Goal: Information Seeking & Learning: Learn about a topic

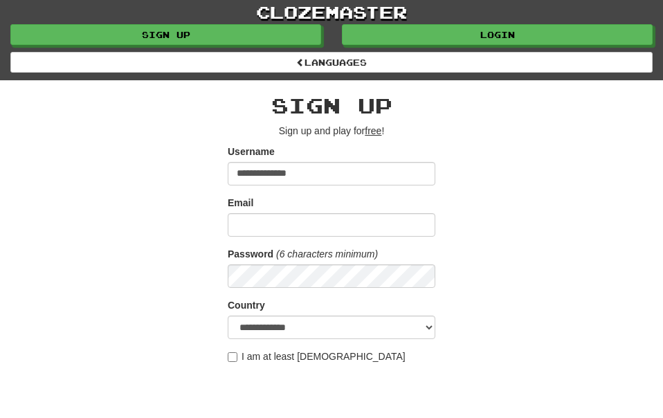
type input "**********"
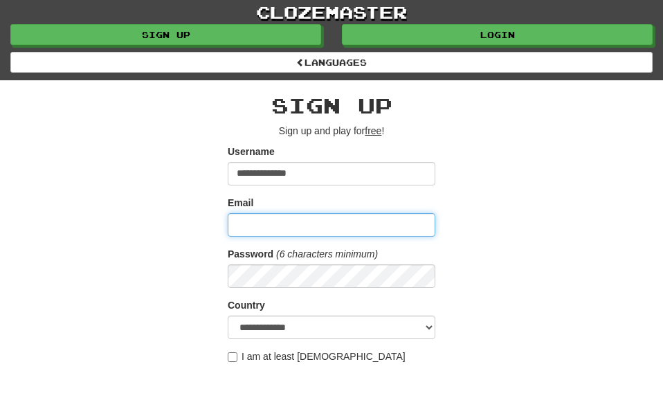
click at [261, 231] on input "Email" at bounding box center [332, 225] width 208 height 24
type input "**********"
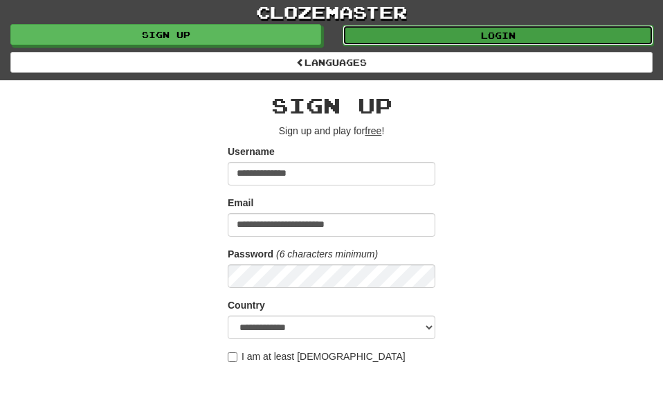
click at [541, 30] on link "Login" at bounding box center [498, 35] width 311 height 21
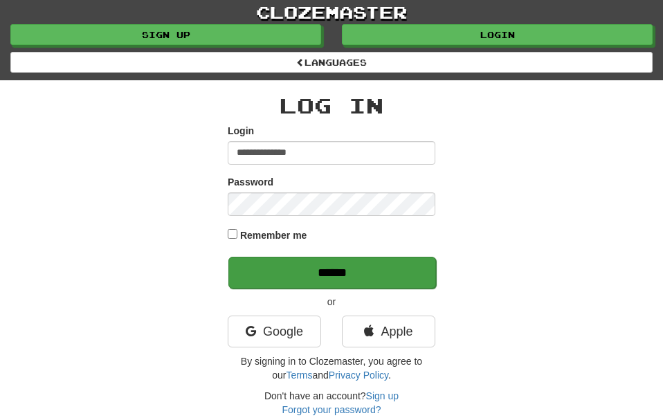
type input "**********"
click at [385, 270] on input "******" at bounding box center [333, 273] width 208 height 32
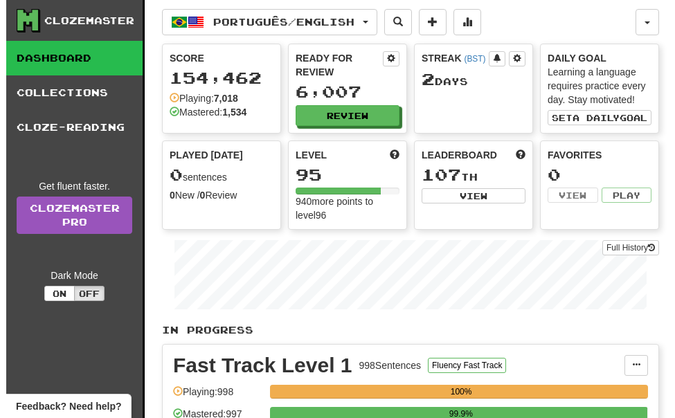
scroll to position [123, 0]
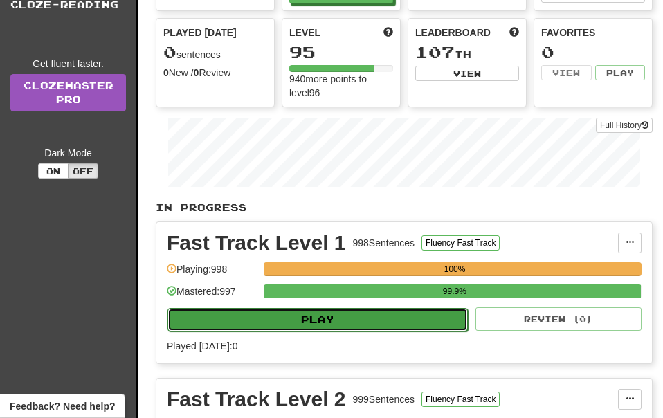
click at [330, 319] on button "Play" at bounding box center [318, 320] width 301 height 24
select select "**"
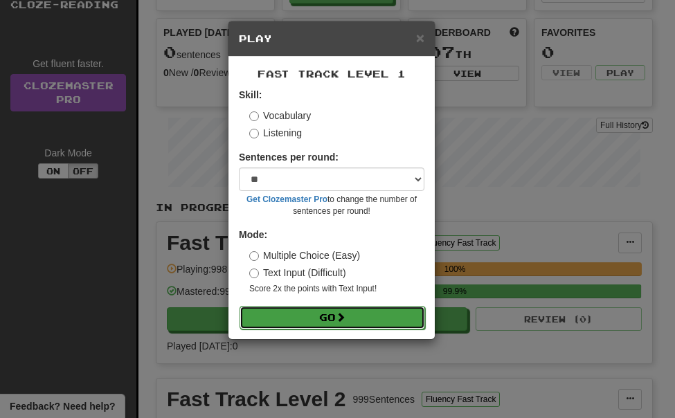
click at [333, 318] on button "Go" at bounding box center [333, 318] width 186 height 24
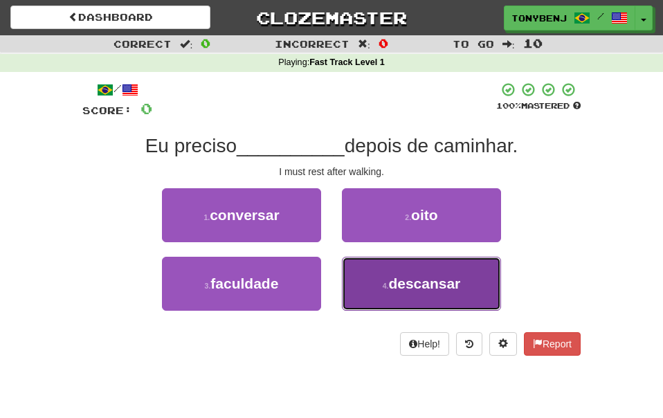
click at [387, 301] on button "4 . descansar" at bounding box center [421, 284] width 159 height 54
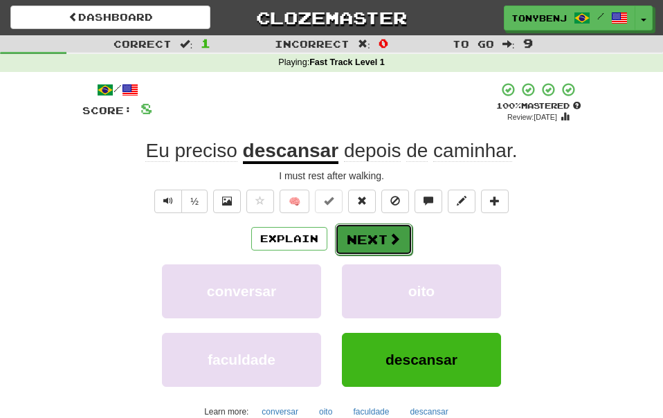
click at [378, 243] on button "Next" at bounding box center [374, 240] width 78 height 32
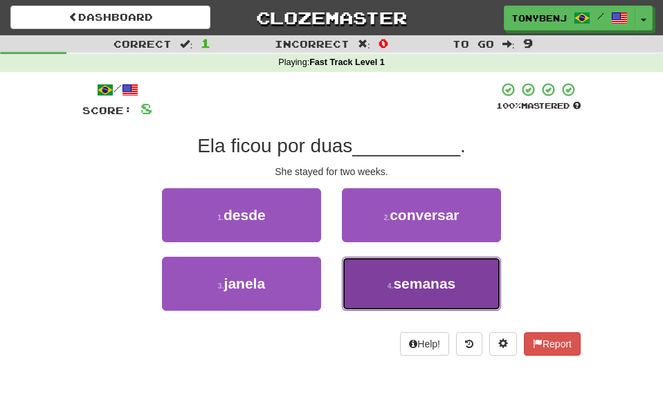
click at [374, 285] on button "4 . semanas" at bounding box center [421, 284] width 159 height 54
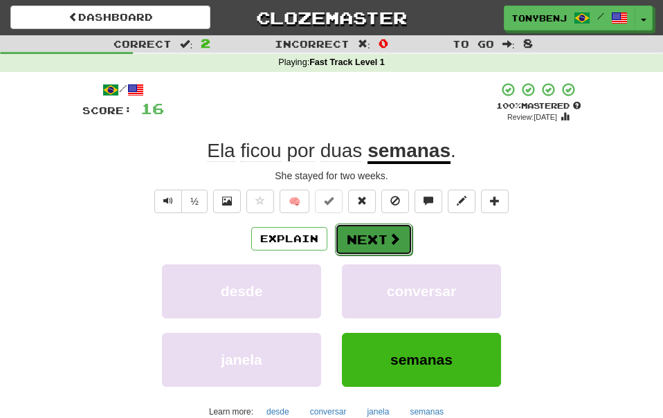
click at [379, 249] on button "Next" at bounding box center [374, 240] width 78 height 32
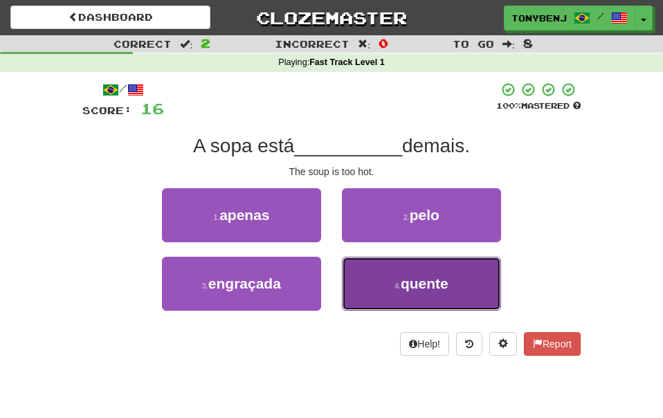
click at [385, 285] on button "4 . quente" at bounding box center [421, 284] width 159 height 54
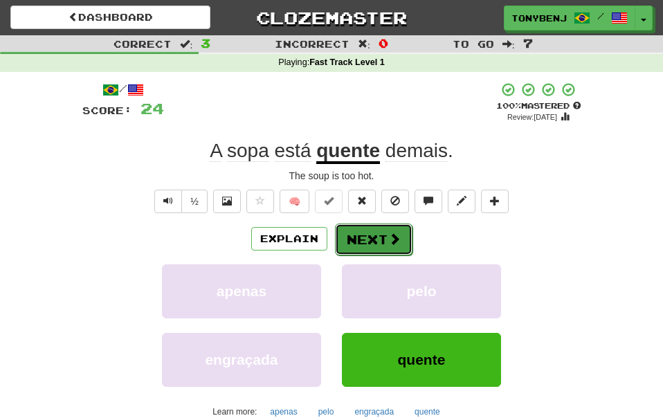
click at [391, 242] on span at bounding box center [394, 239] width 12 height 12
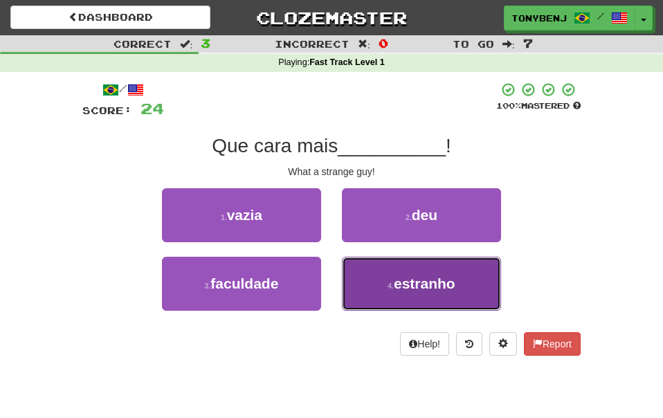
click at [383, 283] on button "4 . estranho" at bounding box center [421, 284] width 159 height 54
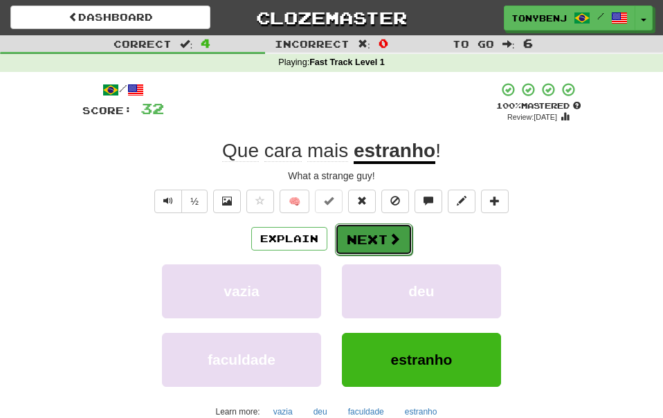
click at [389, 241] on span at bounding box center [394, 239] width 12 height 12
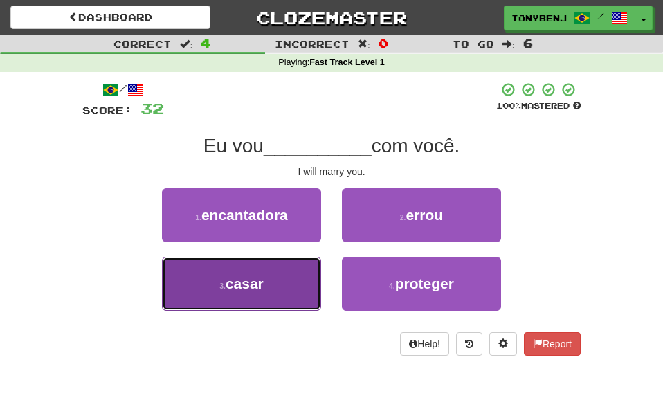
click at [310, 294] on button "3 . casar" at bounding box center [241, 284] width 159 height 54
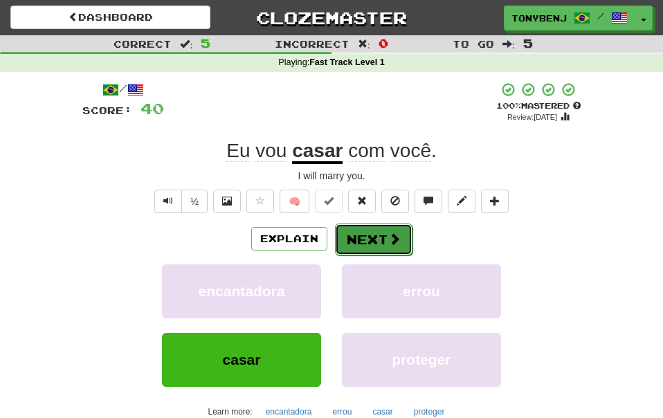
click at [403, 244] on button "Next" at bounding box center [374, 240] width 78 height 32
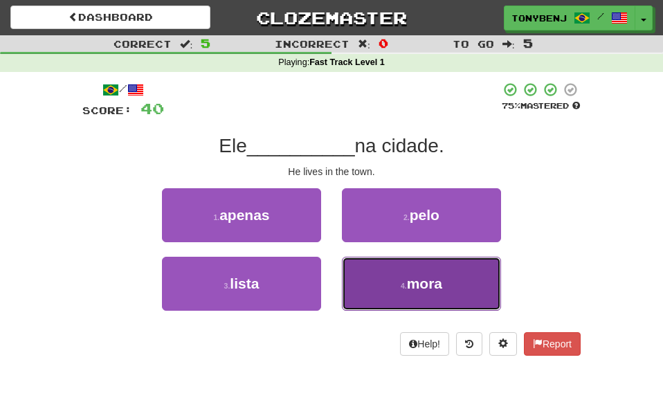
click at [485, 287] on button "4 . mora" at bounding box center [421, 284] width 159 height 54
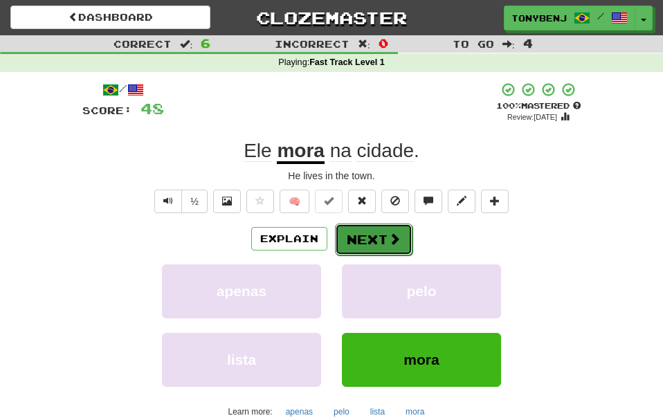
click at [399, 244] on span at bounding box center [394, 239] width 12 height 12
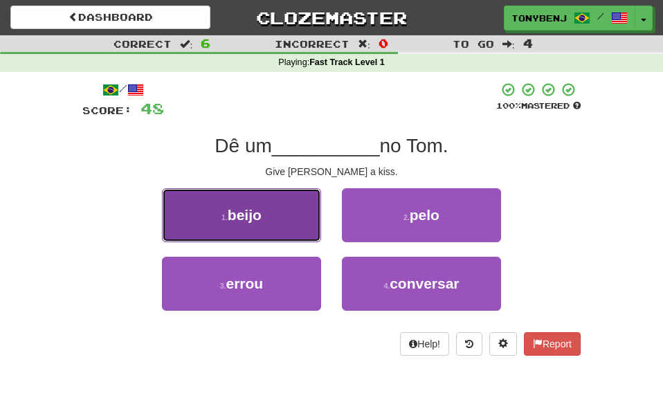
click at [266, 232] on button "1 . beijo" at bounding box center [241, 215] width 159 height 54
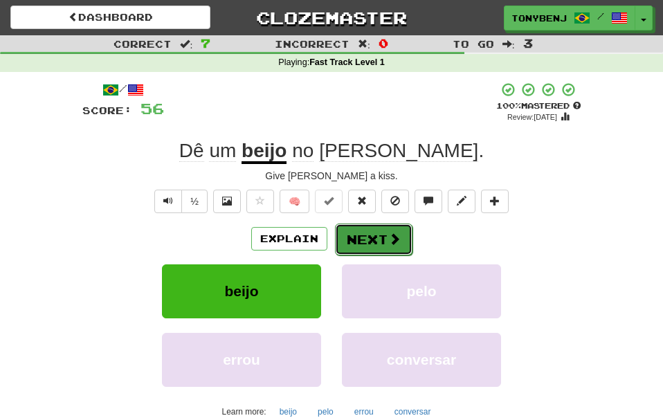
click at [389, 242] on span at bounding box center [394, 239] width 12 height 12
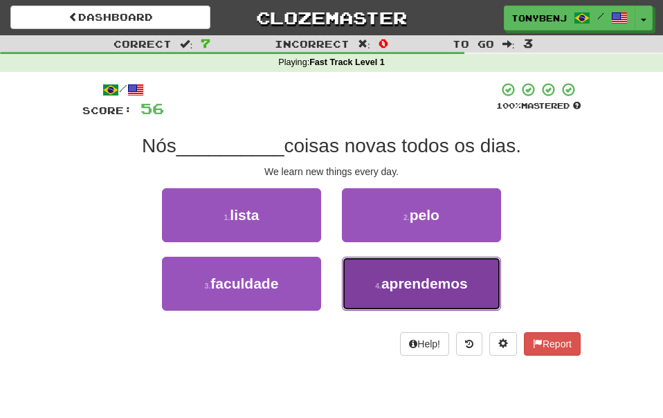
click at [366, 290] on button "4 . aprendemos" at bounding box center [421, 284] width 159 height 54
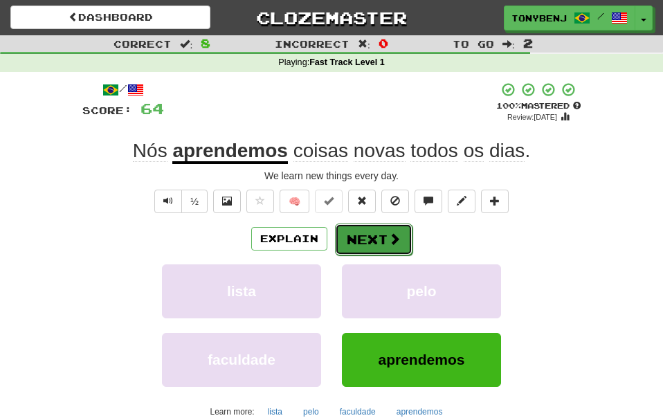
click at [376, 247] on button "Next" at bounding box center [374, 240] width 78 height 32
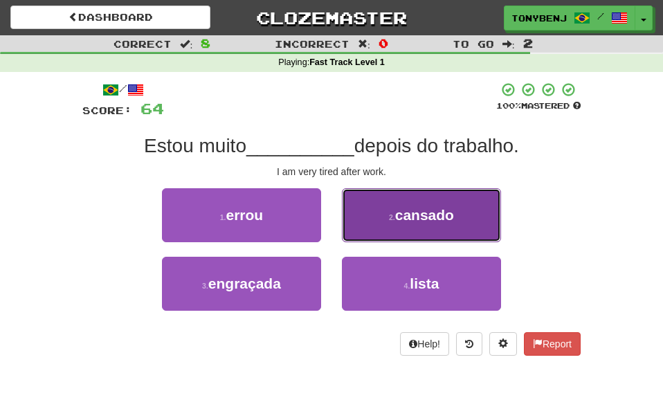
click at [443, 206] on button "2 . cansado" at bounding box center [421, 215] width 159 height 54
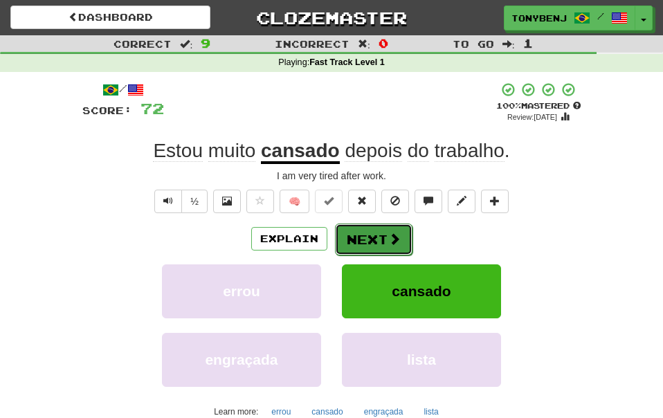
click at [361, 250] on button "Next" at bounding box center [374, 240] width 78 height 32
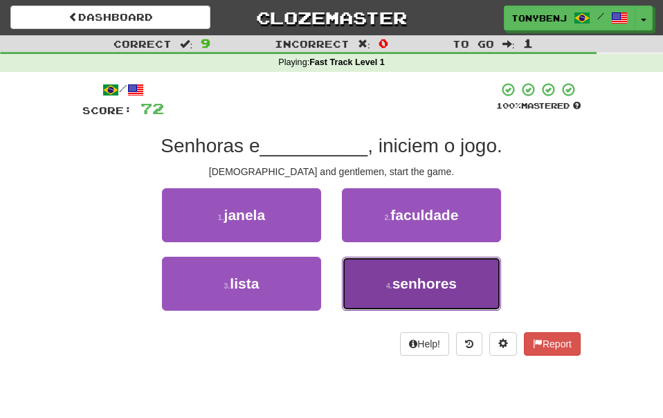
click at [390, 301] on button "4 . senhores" at bounding box center [421, 284] width 159 height 54
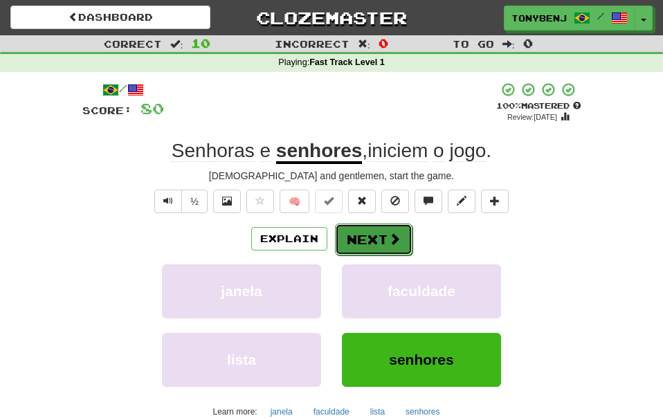
click at [398, 243] on span at bounding box center [394, 239] width 12 height 12
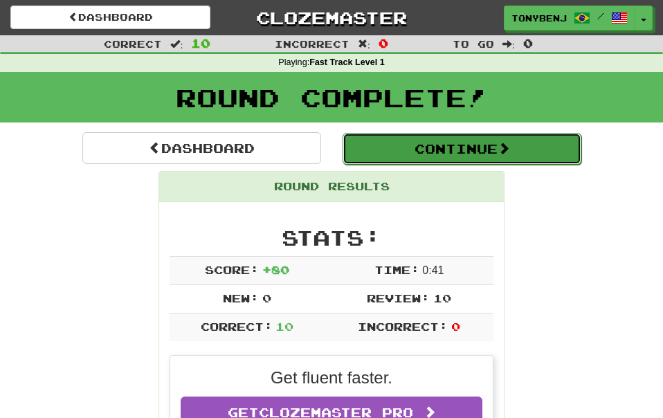
click at [542, 152] on button "Continue" at bounding box center [462, 149] width 239 height 32
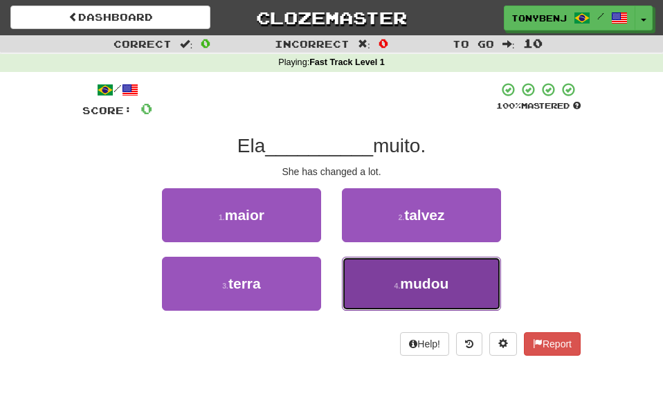
click at [459, 286] on button "4 . mudou" at bounding box center [421, 284] width 159 height 54
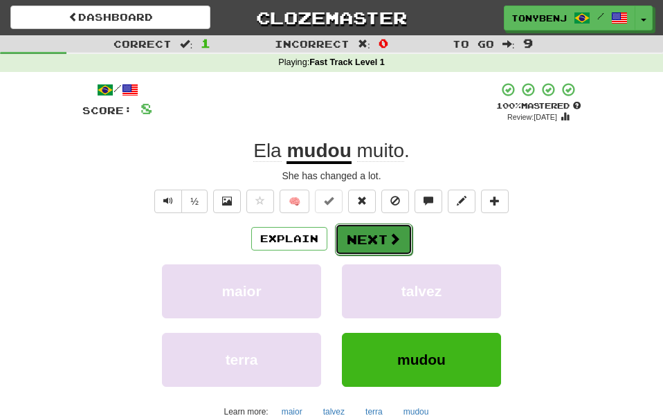
click at [382, 245] on button "Next" at bounding box center [374, 240] width 78 height 32
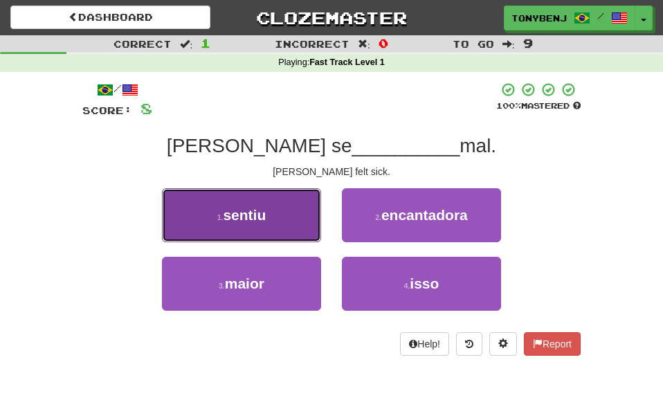
click at [283, 234] on button "1 . sentiu" at bounding box center [241, 215] width 159 height 54
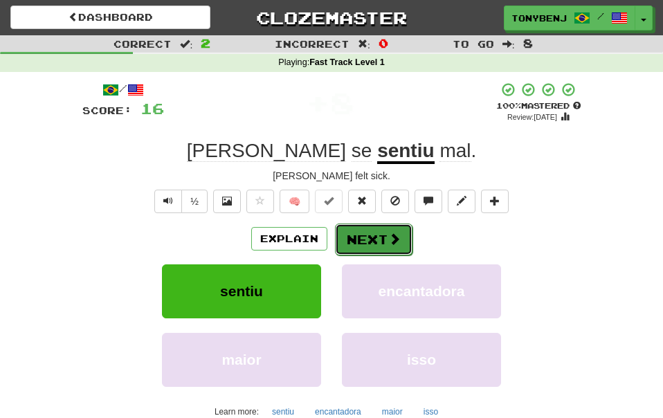
click at [378, 247] on button "Next" at bounding box center [374, 240] width 78 height 32
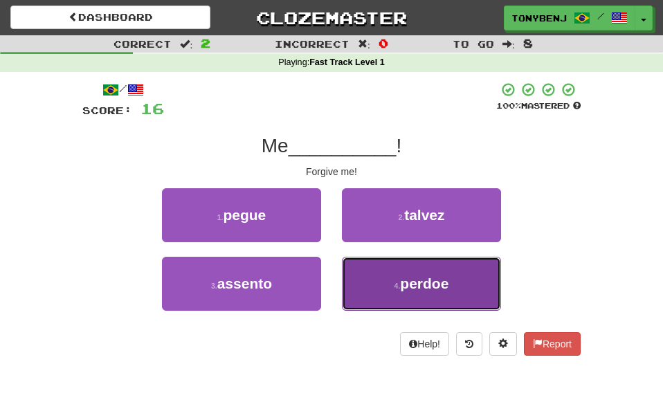
click at [384, 294] on button "4 . perdoe" at bounding box center [421, 284] width 159 height 54
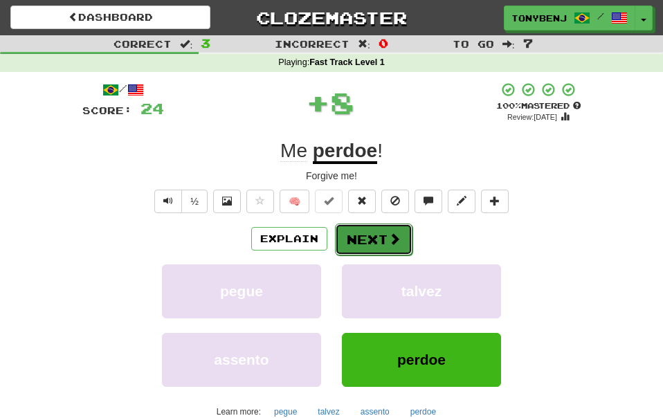
click at [379, 245] on button "Next" at bounding box center [374, 240] width 78 height 32
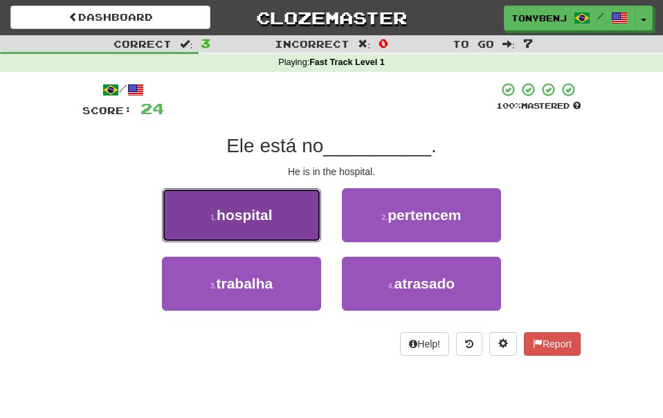
click at [293, 217] on button "1 . hospital" at bounding box center [241, 215] width 159 height 54
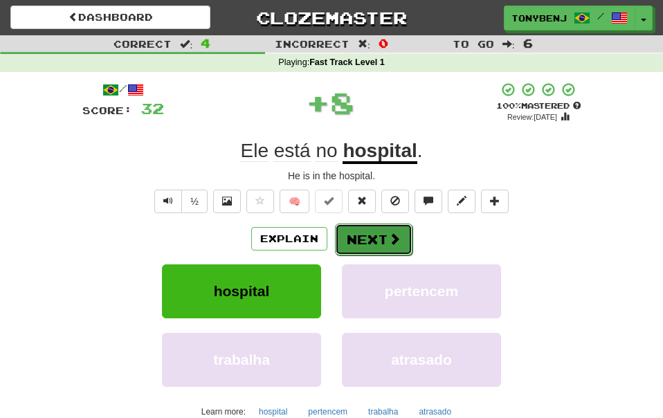
click at [395, 234] on span at bounding box center [394, 239] width 12 height 12
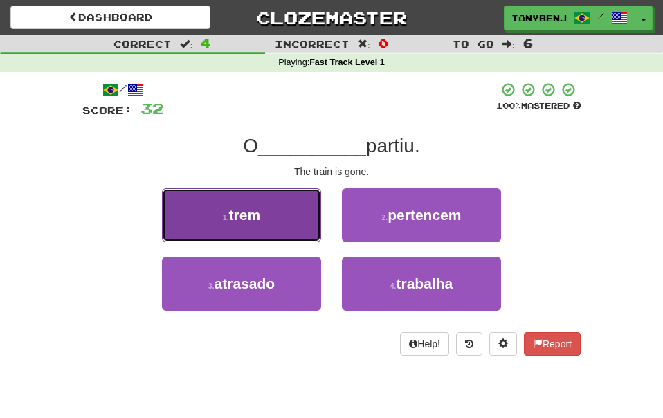
click at [297, 229] on button "1 . trem" at bounding box center [241, 215] width 159 height 54
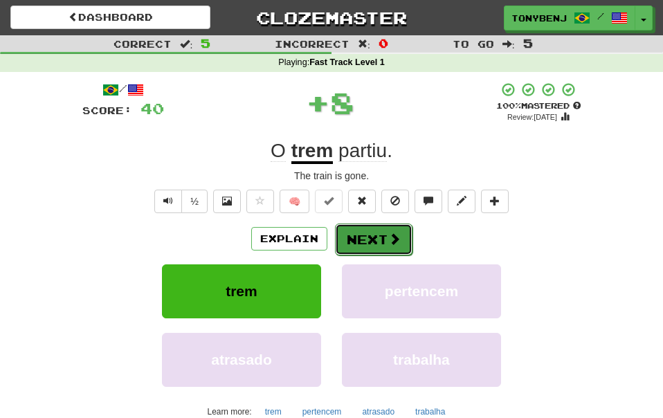
click at [366, 233] on button "Next" at bounding box center [374, 240] width 78 height 32
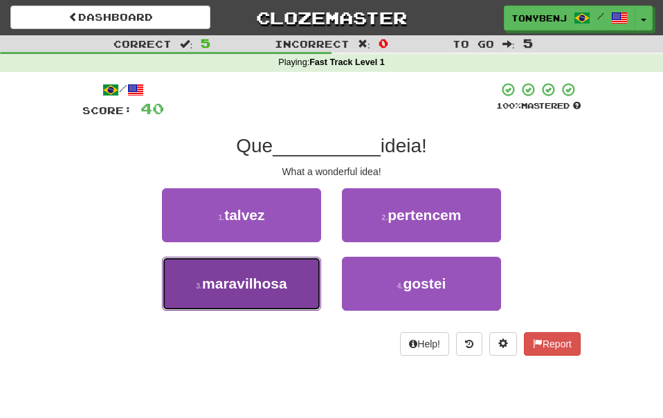
click at [314, 274] on button "3 . maravilhosa" at bounding box center [241, 284] width 159 height 54
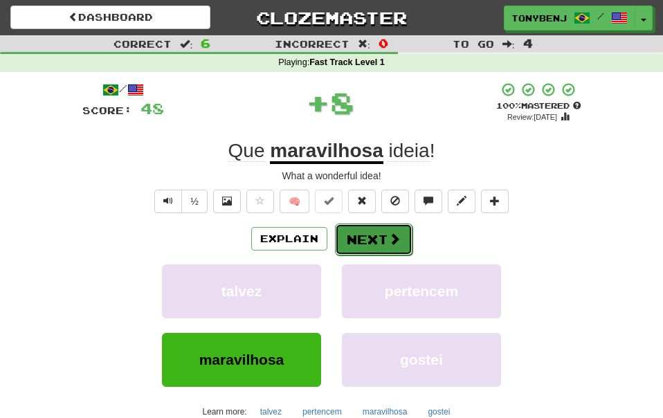
click at [368, 242] on button "Next" at bounding box center [374, 240] width 78 height 32
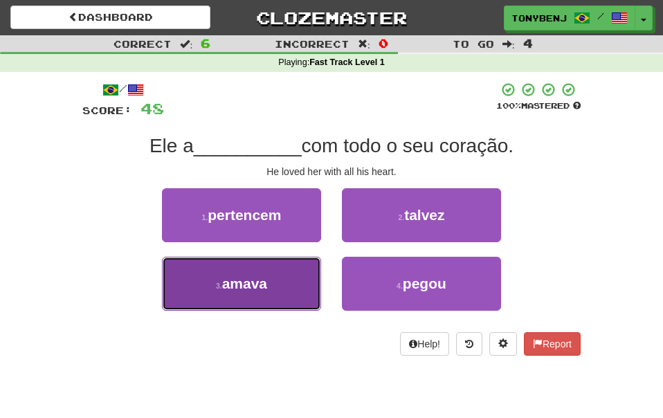
click at [296, 294] on button "3 . amava" at bounding box center [241, 284] width 159 height 54
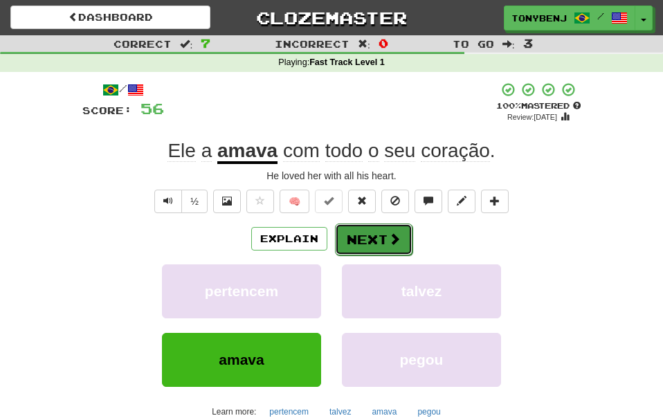
click at [367, 249] on button "Next" at bounding box center [374, 240] width 78 height 32
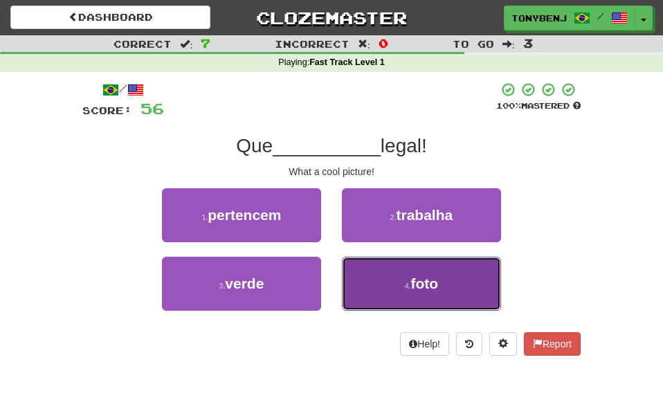
click at [389, 293] on button "4 . foto" at bounding box center [421, 284] width 159 height 54
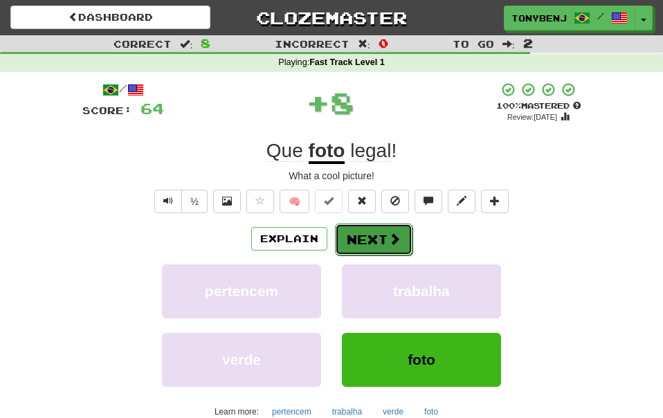
click at [388, 245] on span at bounding box center [394, 239] width 12 height 12
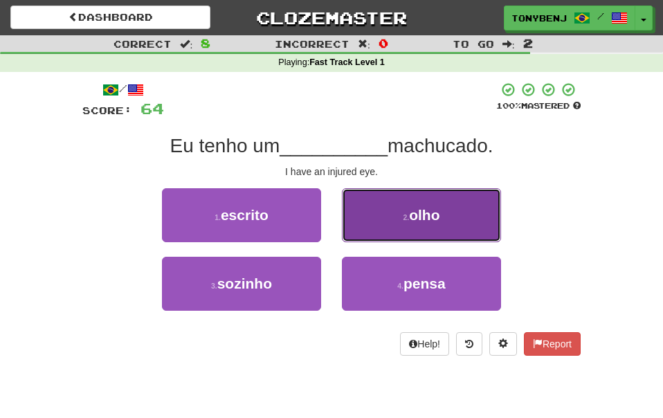
click at [373, 227] on button "2 . olho" at bounding box center [421, 215] width 159 height 54
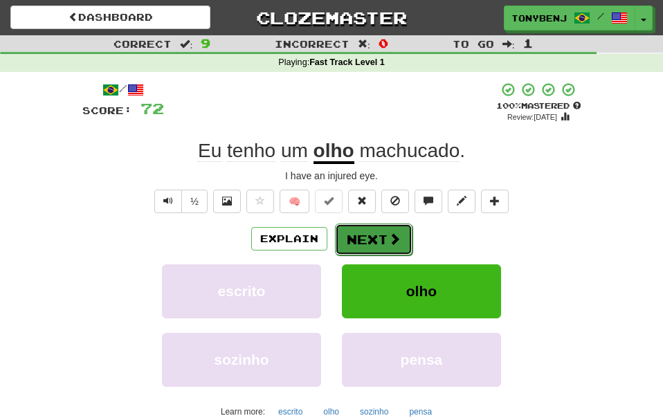
click at [379, 245] on button "Next" at bounding box center [374, 240] width 78 height 32
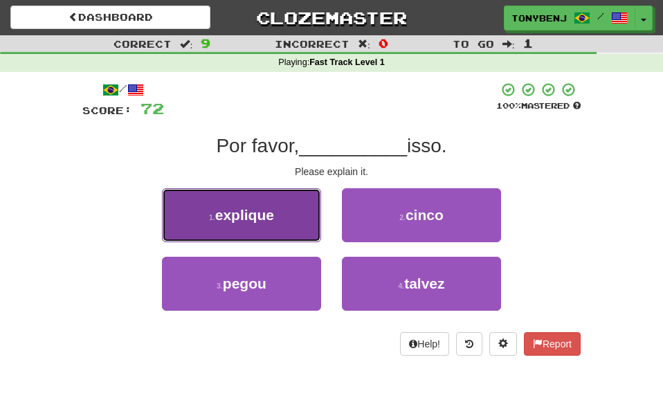
click at [249, 204] on button "1 . explique" at bounding box center [241, 215] width 159 height 54
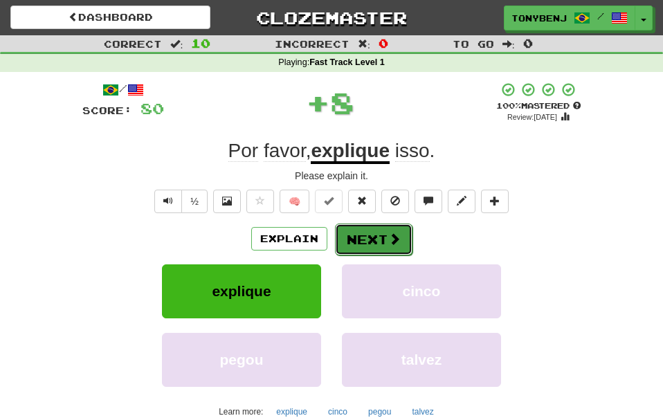
click at [375, 245] on button "Next" at bounding box center [374, 240] width 78 height 32
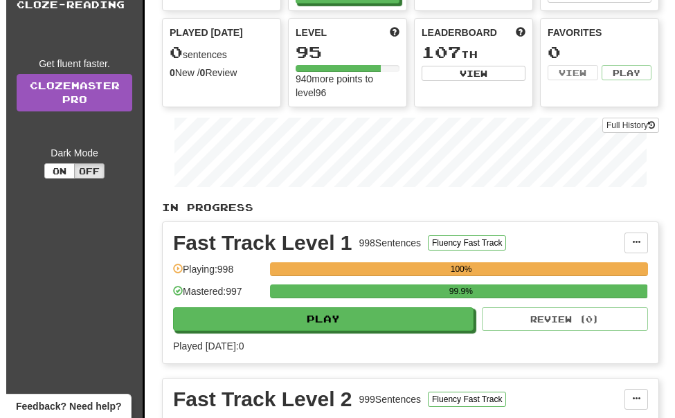
scroll to position [123, 0]
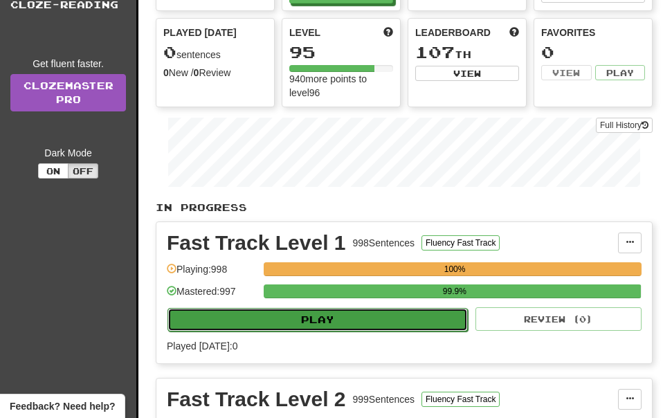
click at [367, 316] on button "Play" at bounding box center [318, 320] width 301 height 24
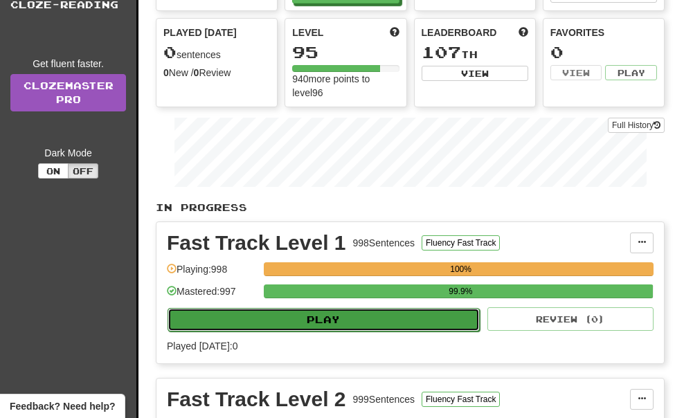
select select "**"
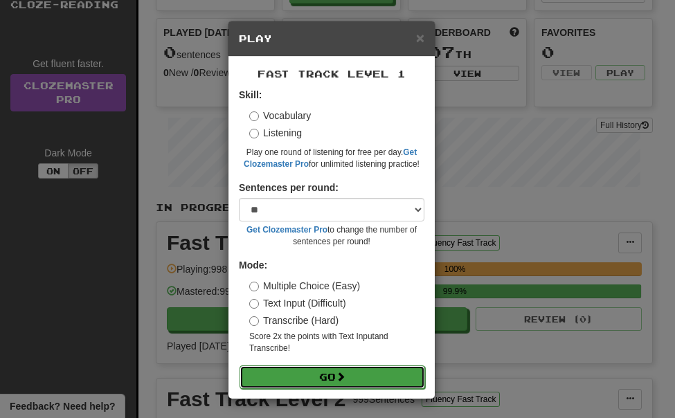
click at [383, 380] on button "Go" at bounding box center [333, 378] width 186 height 24
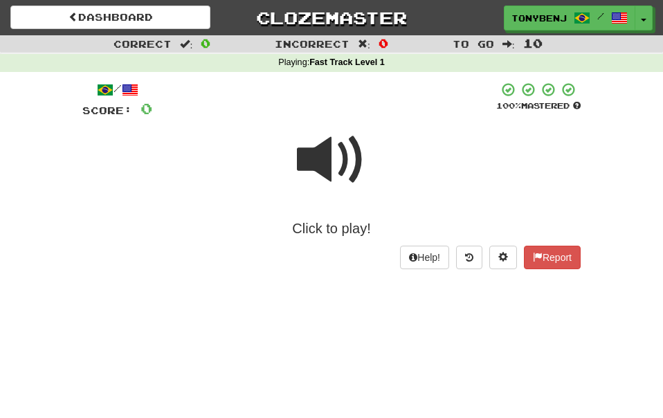
click at [319, 161] on span at bounding box center [331, 159] width 69 height 69
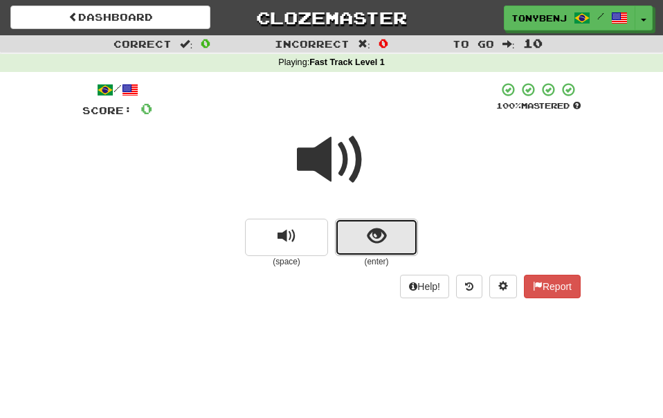
click at [366, 239] on button "show sentence" at bounding box center [376, 237] width 83 height 37
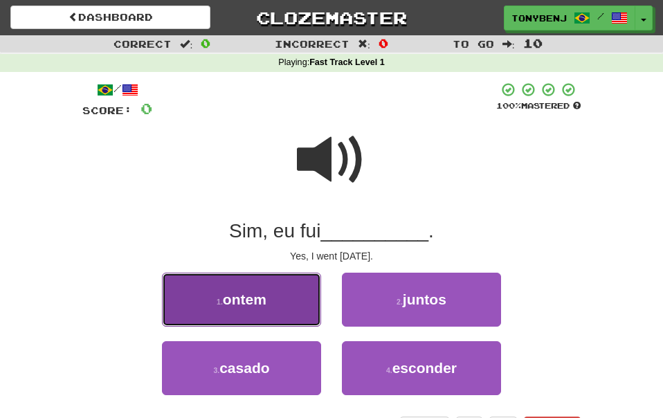
click at [266, 307] on span "ontem" at bounding box center [245, 300] width 44 height 16
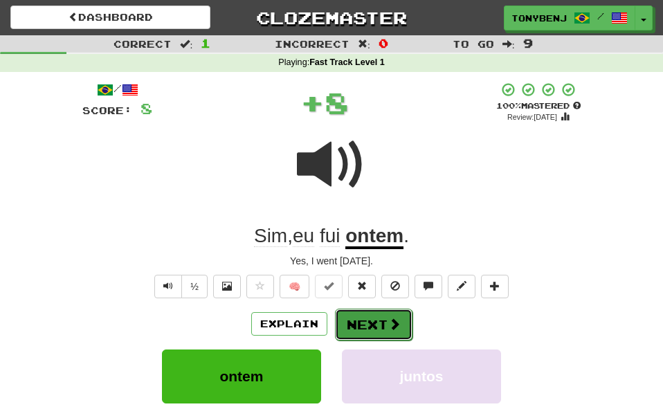
click at [397, 330] on span at bounding box center [394, 324] width 12 height 12
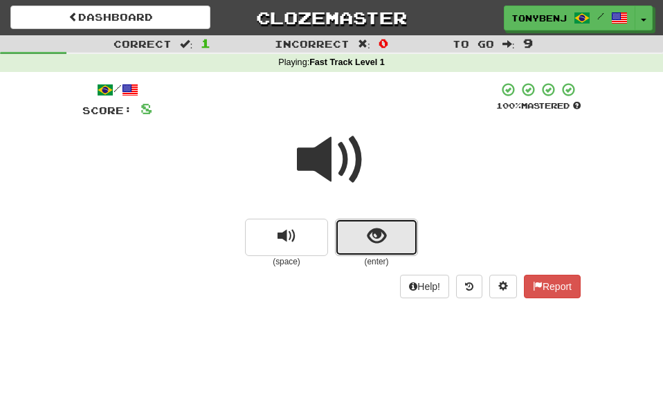
click at [350, 241] on button "show sentence" at bounding box center [376, 237] width 83 height 37
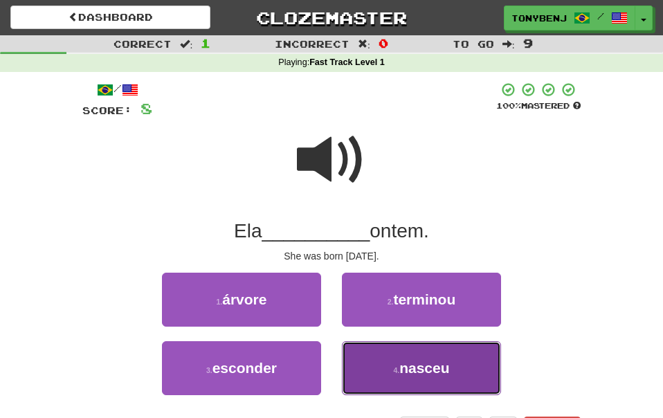
click at [414, 364] on span "nasceu" at bounding box center [425, 368] width 50 height 16
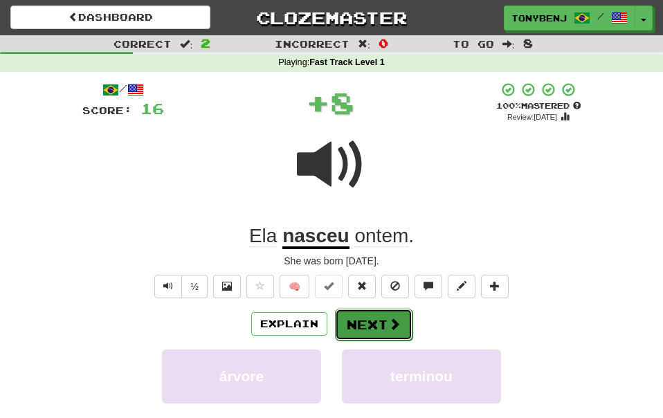
click at [384, 324] on button "Next" at bounding box center [374, 325] width 78 height 32
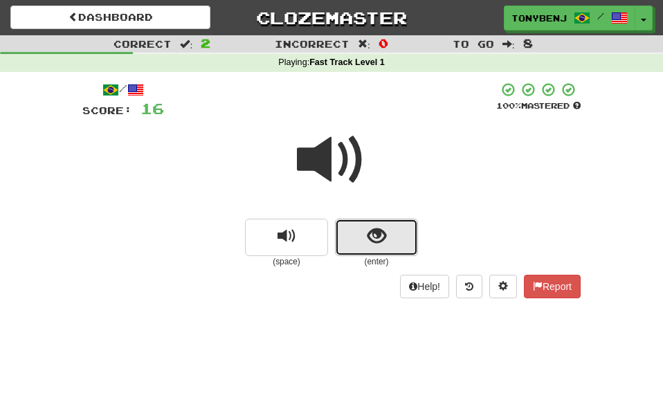
click at [350, 252] on button "show sentence" at bounding box center [376, 237] width 83 height 37
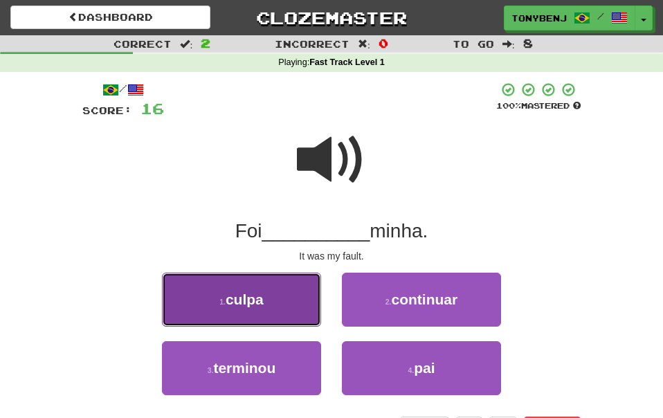
click at [289, 298] on button "1 . culpa" at bounding box center [241, 300] width 159 height 54
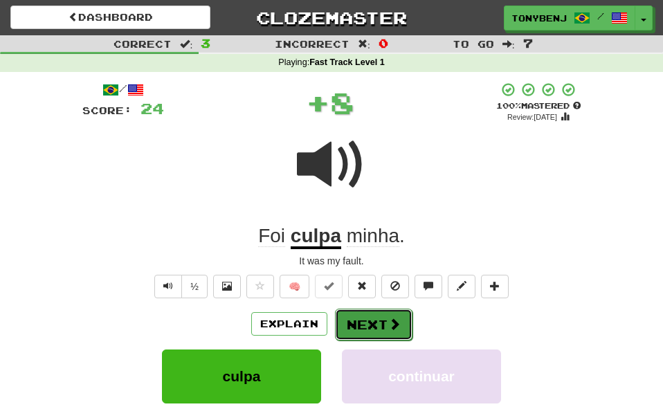
click at [393, 333] on button "Next" at bounding box center [374, 325] width 78 height 32
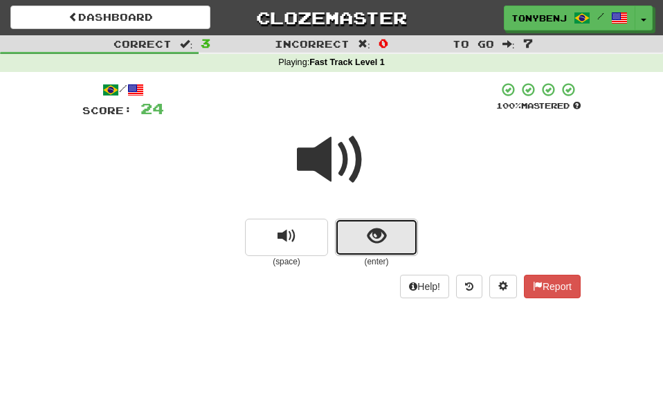
click at [368, 242] on span "show sentence" at bounding box center [377, 236] width 19 height 19
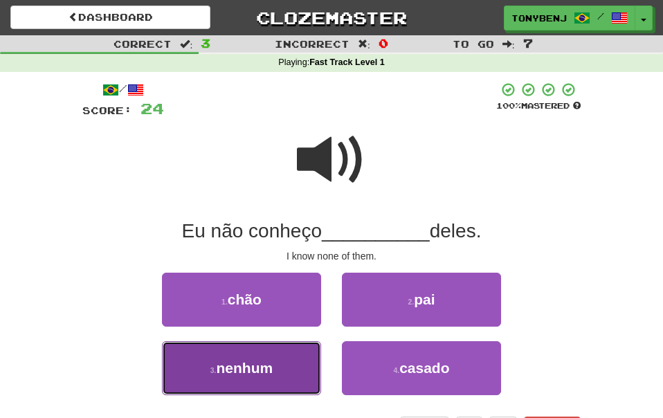
click at [308, 350] on button "3 . nenhum" at bounding box center [241, 368] width 159 height 54
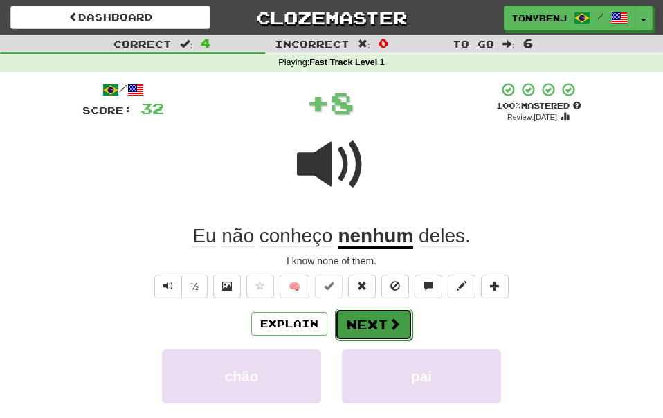
click at [400, 332] on button "Next" at bounding box center [374, 325] width 78 height 32
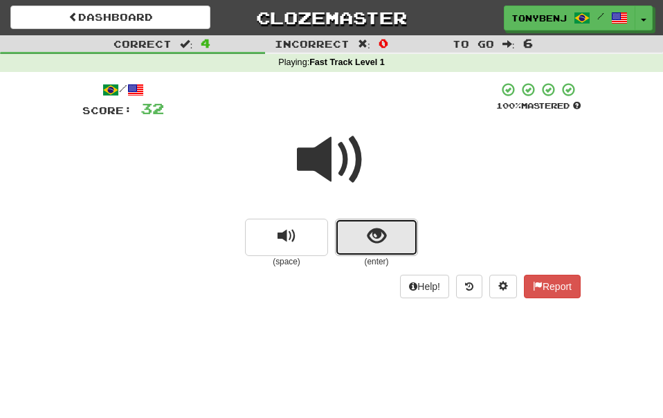
click at [350, 244] on button "show sentence" at bounding box center [376, 237] width 83 height 37
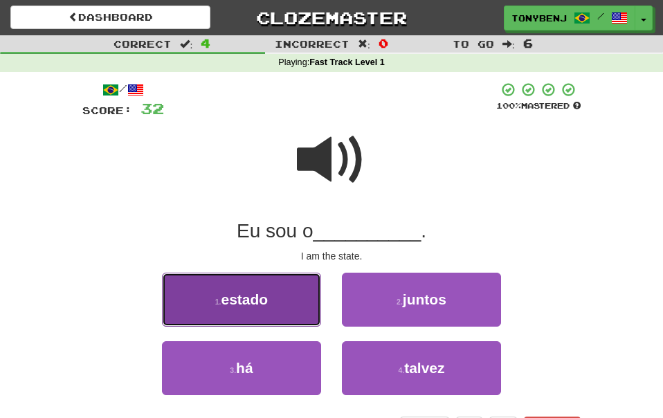
click at [255, 305] on span "estado" at bounding box center [245, 300] width 47 height 16
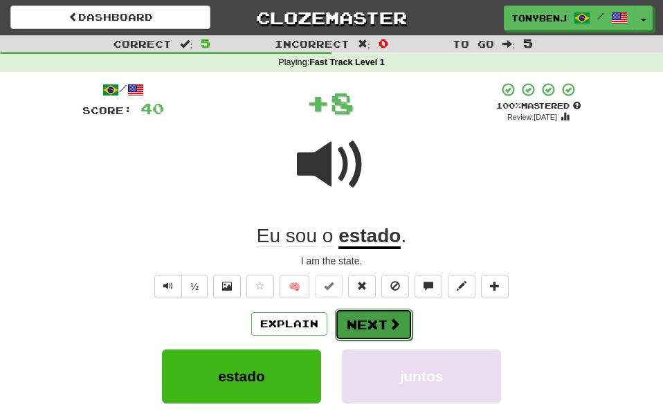
click at [393, 322] on span at bounding box center [394, 324] width 12 height 12
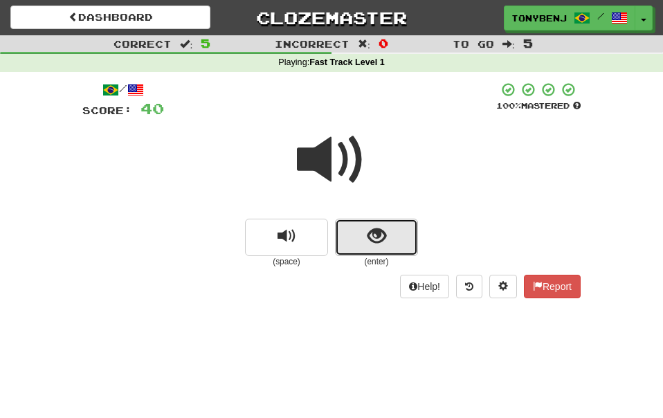
click at [353, 244] on button "show sentence" at bounding box center [376, 237] width 83 height 37
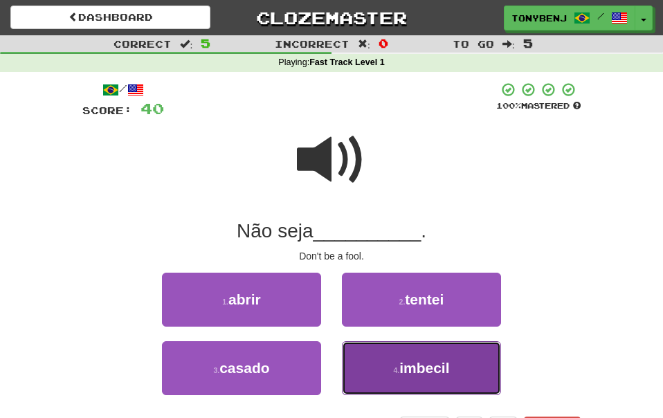
click at [385, 358] on button "4 . imbecil" at bounding box center [421, 368] width 159 height 54
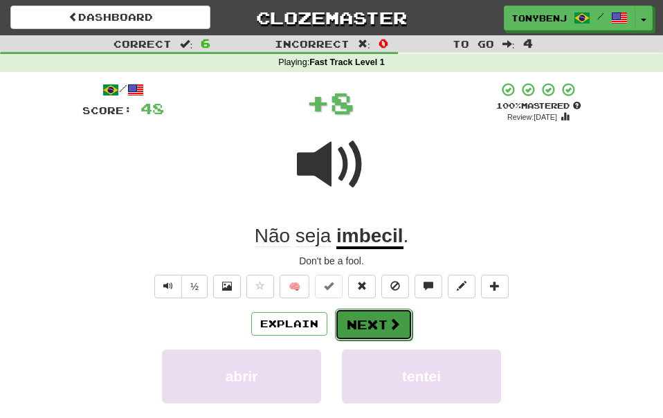
click at [393, 327] on span at bounding box center [394, 324] width 12 height 12
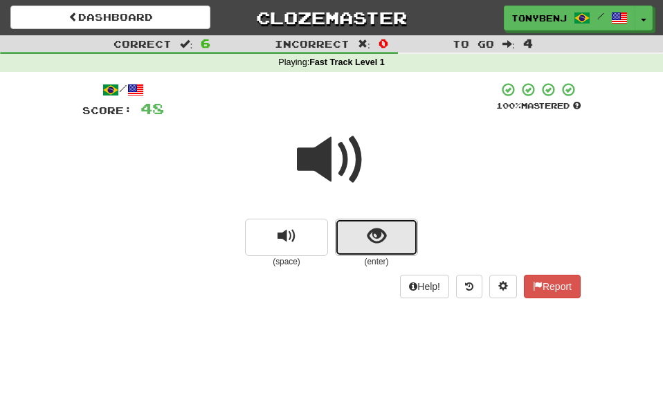
click at [376, 246] on span "show sentence" at bounding box center [377, 236] width 19 height 19
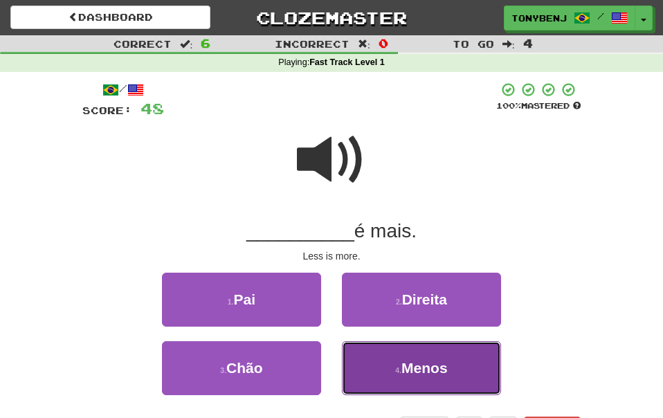
click at [391, 386] on button "4 . [GEOGRAPHIC_DATA]" at bounding box center [421, 368] width 159 height 54
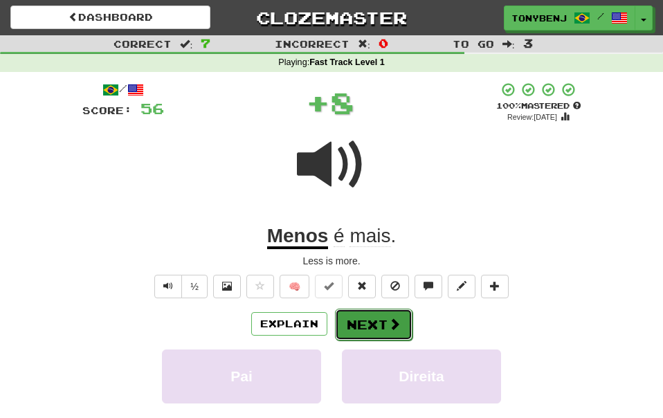
click at [384, 328] on button "Next" at bounding box center [374, 325] width 78 height 32
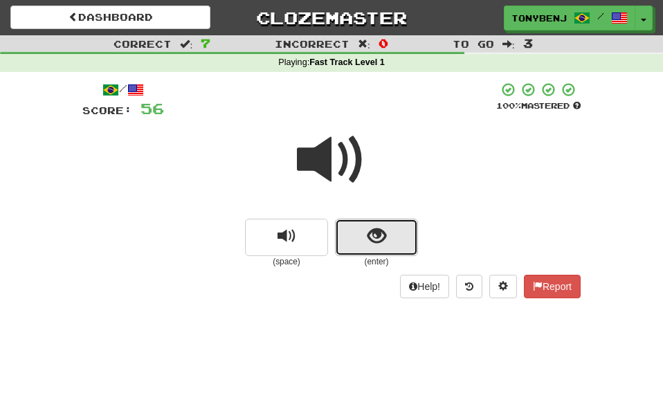
click at [368, 252] on button "show sentence" at bounding box center [376, 237] width 83 height 37
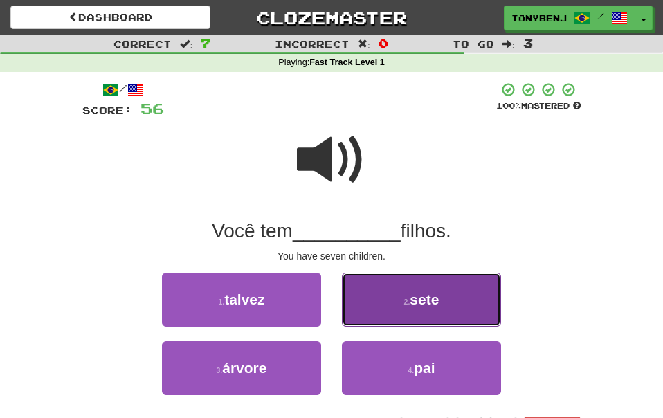
click at [352, 296] on button "2 . sete" at bounding box center [421, 300] width 159 height 54
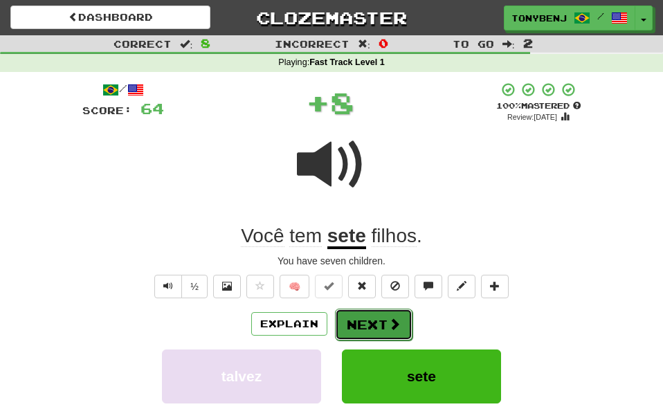
click at [368, 324] on button "Next" at bounding box center [374, 325] width 78 height 32
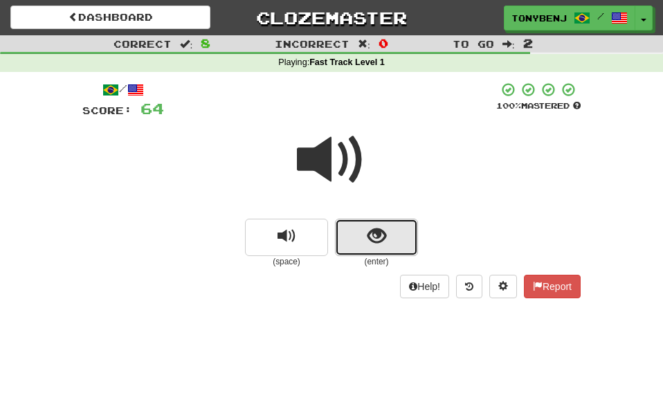
click at [346, 229] on button "show sentence" at bounding box center [376, 237] width 83 height 37
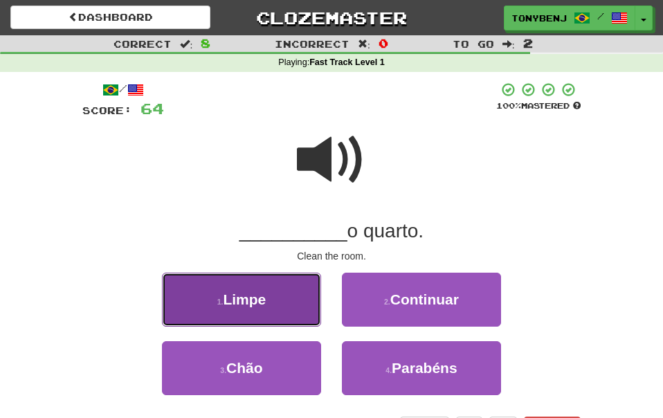
click at [301, 306] on button "1 . [GEOGRAPHIC_DATA]" at bounding box center [241, 300] width 159 height 54
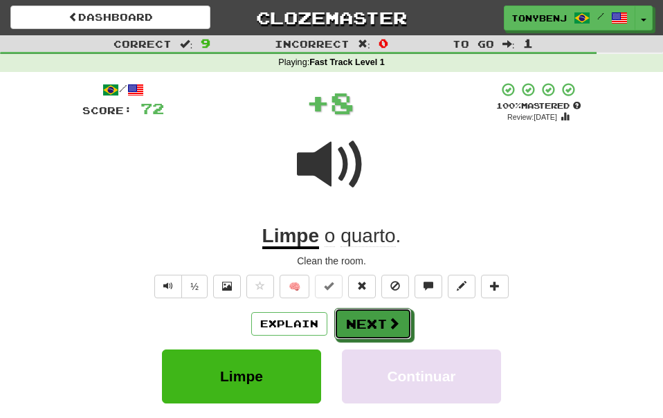
drag, startPoint x: 380, startPoint y: 330, endPoint x: 373, endPoint y: 325, distance: 8.5
click at [380, 330] on button "Next" at bounding box center [373, 324] width 78 height 32
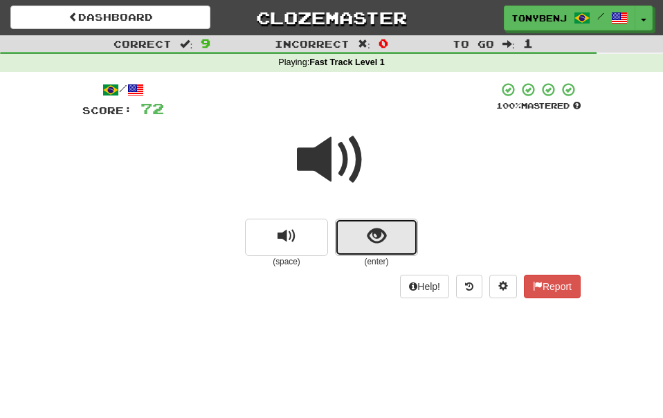
click at [361, 235] on button "show sentence" at bounding box center [376, 237] width 83 height 37
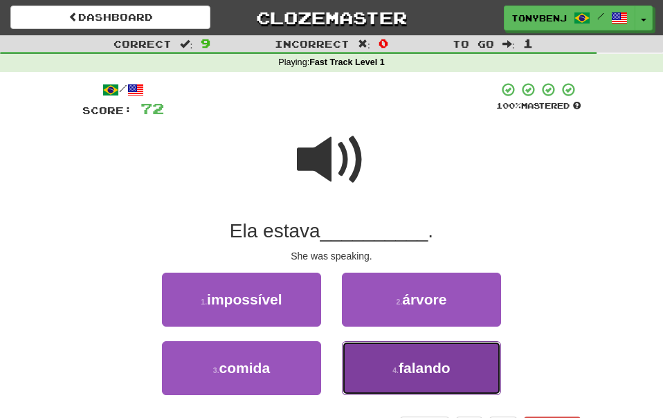
click at [386, 364] on button "4 . falando" at bounding box center [421, 368] width 159 height 54
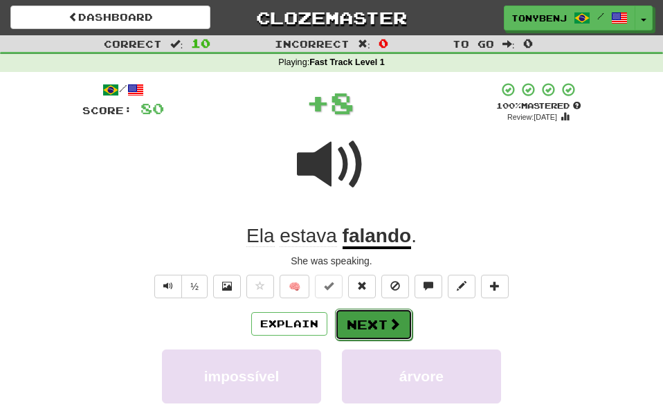
click at [402, 332] on button "Next" at bounding box center [374, 325] width 78 height 32
